Goal: Information Seeking & Learning: Learn about a topic

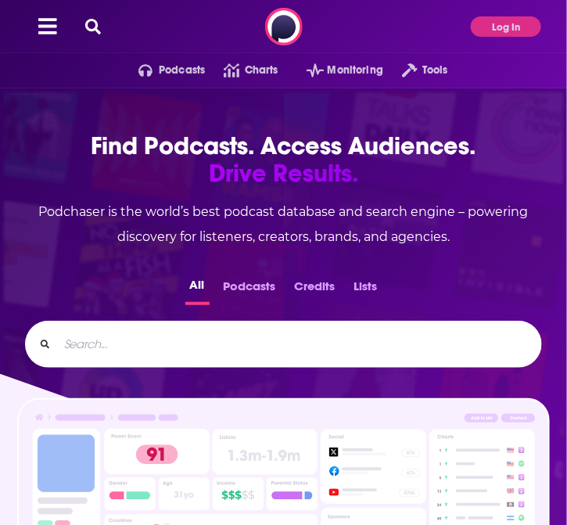
click at [97, 33] on icon at bounding box center [93, 27] width 16 height 16
click at [495, 30] on button "Log In" at bounding box center [506, 26] width 70 height 20
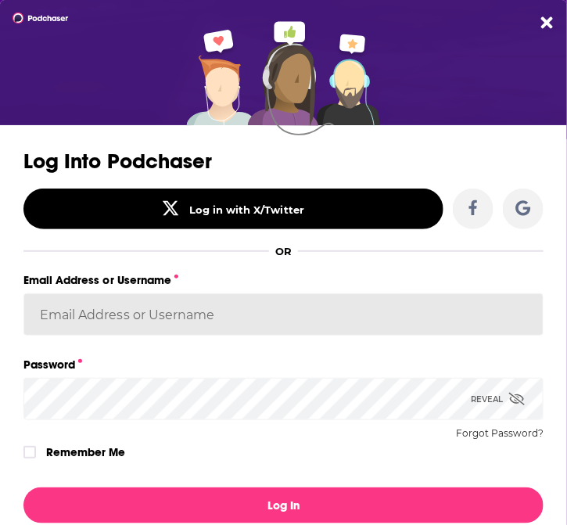
type input "acquavie"
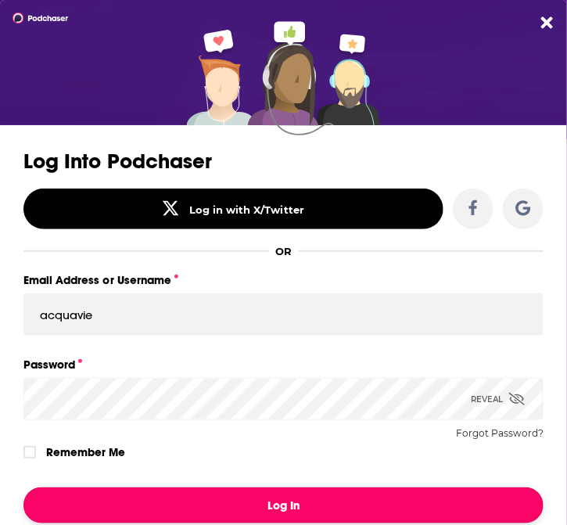
click at [291, 501] on button "Log In" at bounding box center [283, 505] width 520 height 36
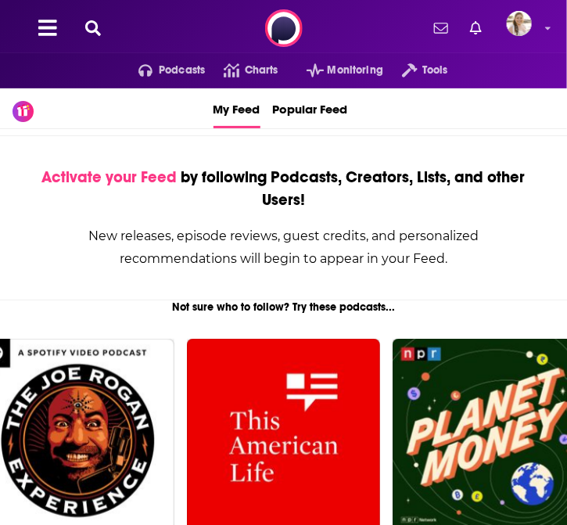
click at [93, 29] on icon at bounding box center [93, 28] width 16 height 16
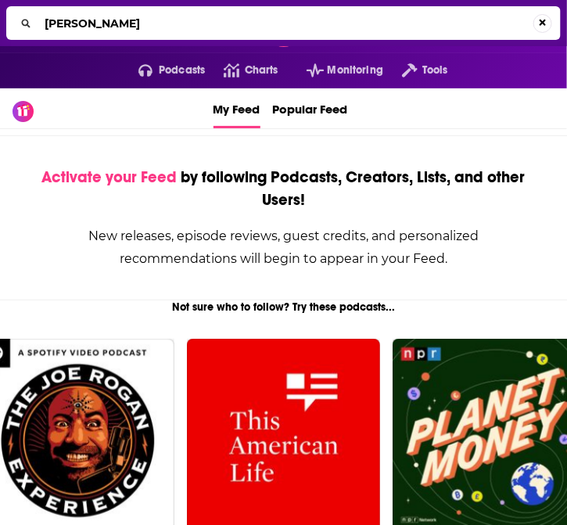
type input "[PERSON_NAME]"
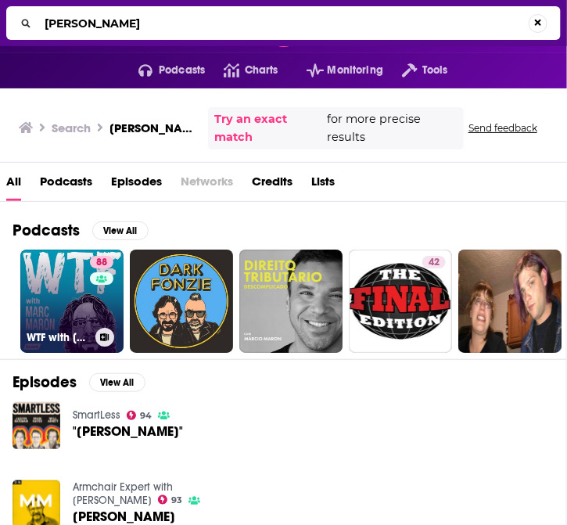
click at [62, 284] on link "88 WTF with [PERSON_NAME] Podcast" at bounding box center [71, 300] width 103 height 103
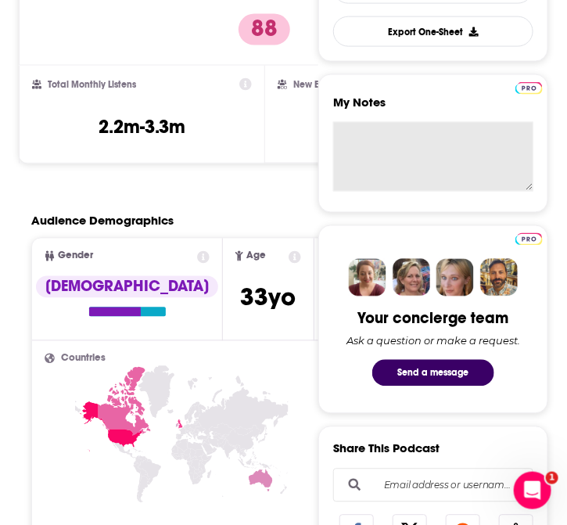
scroll to position [485, 0]
